Goal: Information Seeking & Learning: Find specific fact

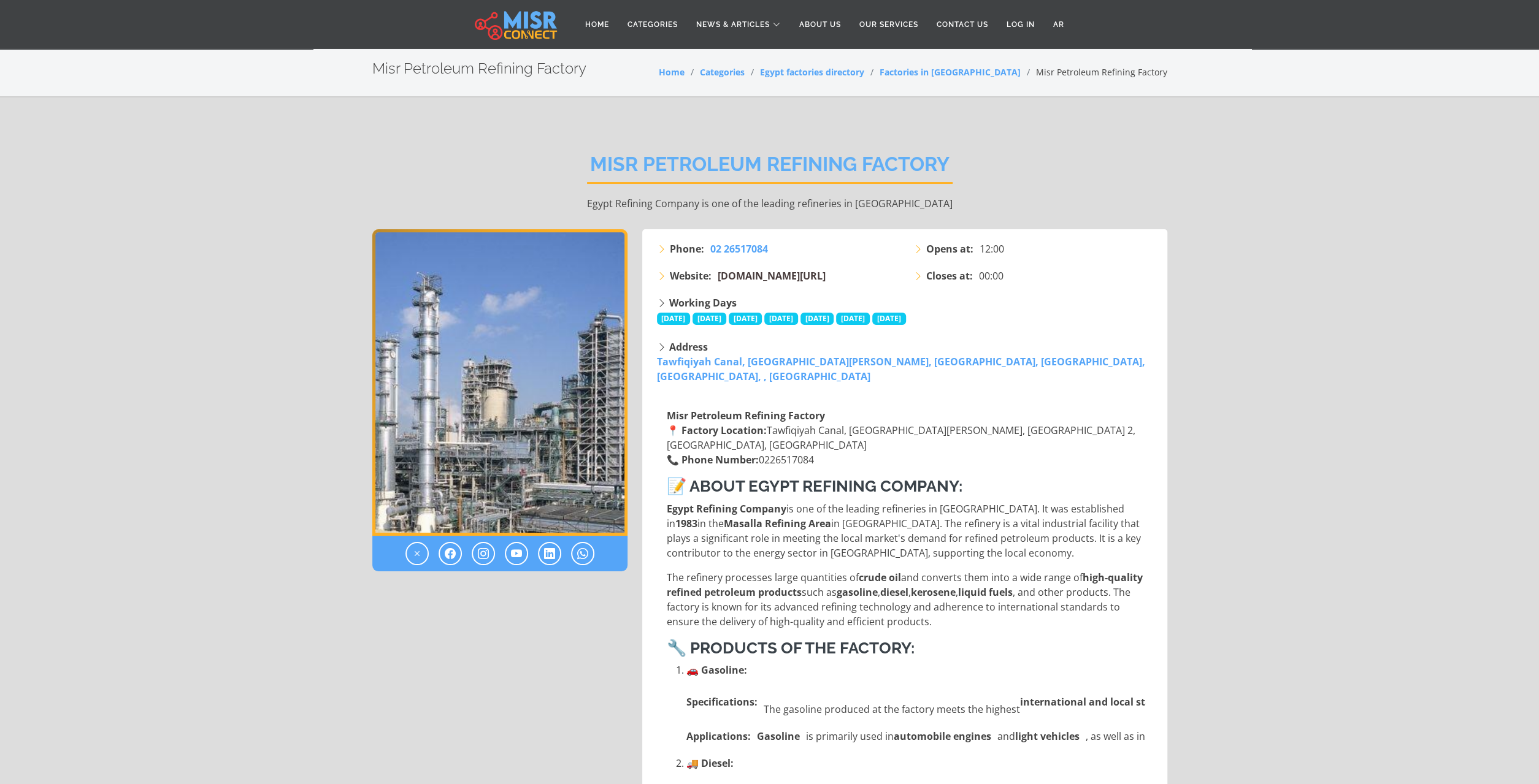
click at [753, 279] on span "[DOMAIN_NAME][URL]" at bounding box center [772, 276] width 108 height 13
drag, startPoint x: 669, startPoint y: 453, endPoint x: 738, endPoint y: 453, distance: 69.0
click at [738, 502] on strong "Egypt Refining Company" at bounding box center [727, 508] width 120 height 13
click at [689, 502] on strong "Egypt Refining Company" at bounding box center [727, 508] width 120 height 13
drag, startPoint x: 666, startPoint y: 449, endPoint x: 786, endPoint y: 454, distance: 120.1
